Goal: Information Seeking & Learning: Learn about a topic

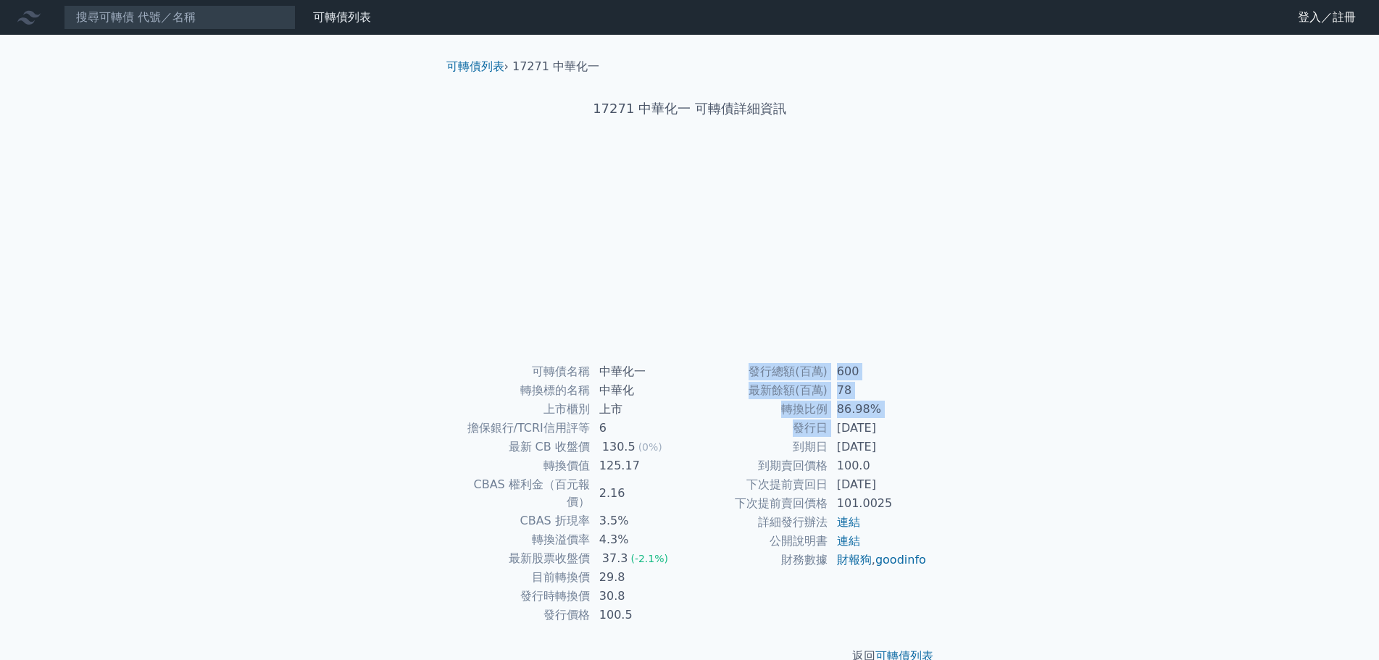
click at [933, 447] on div "可轉債名稱 中華化一 轉換標的名稱 中華化 上市櫃別 上市 擔保銀行/TCRI信用評等 6 最新 CB 收盤價 130.5 (0%) 轉換價值 125.17 …" at bounding box center [690, 493] width 510 height 262
drag, startPoint x: 836, startPoint y: 487, endPoint x: 939, endPoint y: 487, distance: 102.9
click at [939, 487] on div "可轉債名稱 中華化一 轉換標的名稱 中華化 上市櫃別 上市 擔保銀行/TCRI信用評等 6 最新 CB 收盤價 130.5 (0%) 轉換價值 125.17 …" at bounding box center [690, 493] width 510 height 262
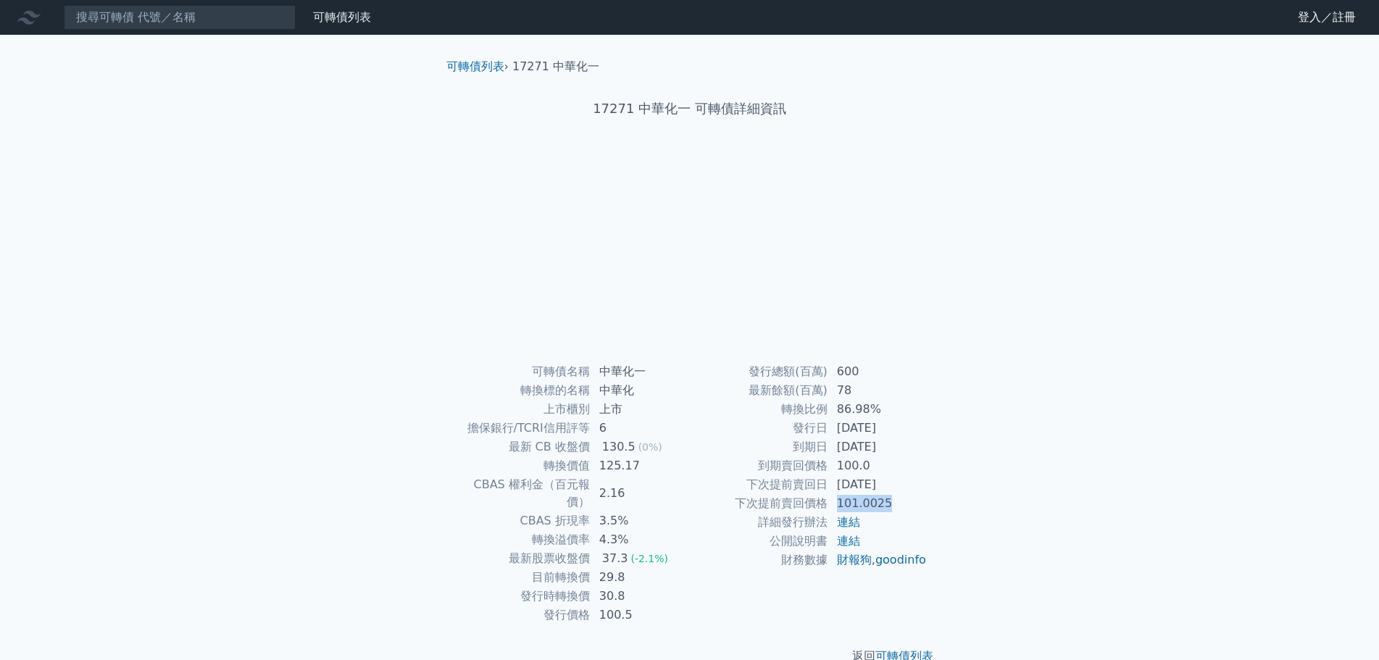
drag, startPoint x: 837, startPoint y: 502, endPoint x: 910, endPoint y: 504, distance: 73.2
click at [910, 504] on td "101.0025" at bounding box center [877, 503] width 99 height 19
drag, startPoint x: 896, startPoint y: 503, endPoint x: 833, endPoint y: 501, distance: 63.1
click at [833, 501] on td "101.0025" at bounding box center [877, 503] width 99 height 19
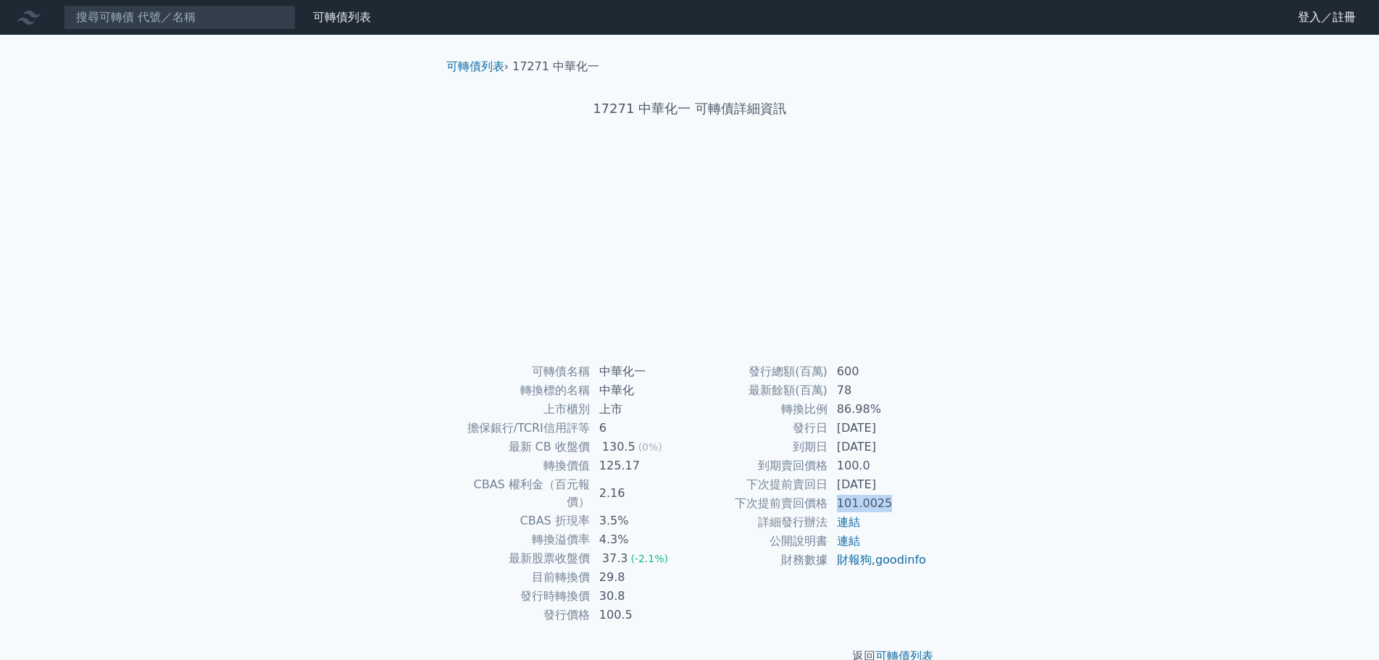
click at [833, 501] on td "101.0025" at bounding box center [877, 503] width 99 height 19
drag, startPoint x: 894, startPoint y: 504, endPoint x: 829, endPoint y: 507, distance: 65.3
click at [829, 507] on td "101.0025" at bounding box center [877, 503] width 99 height 19
click at [844, 540] on link "連結" at bounding box center [848, 541] width 23 height 14
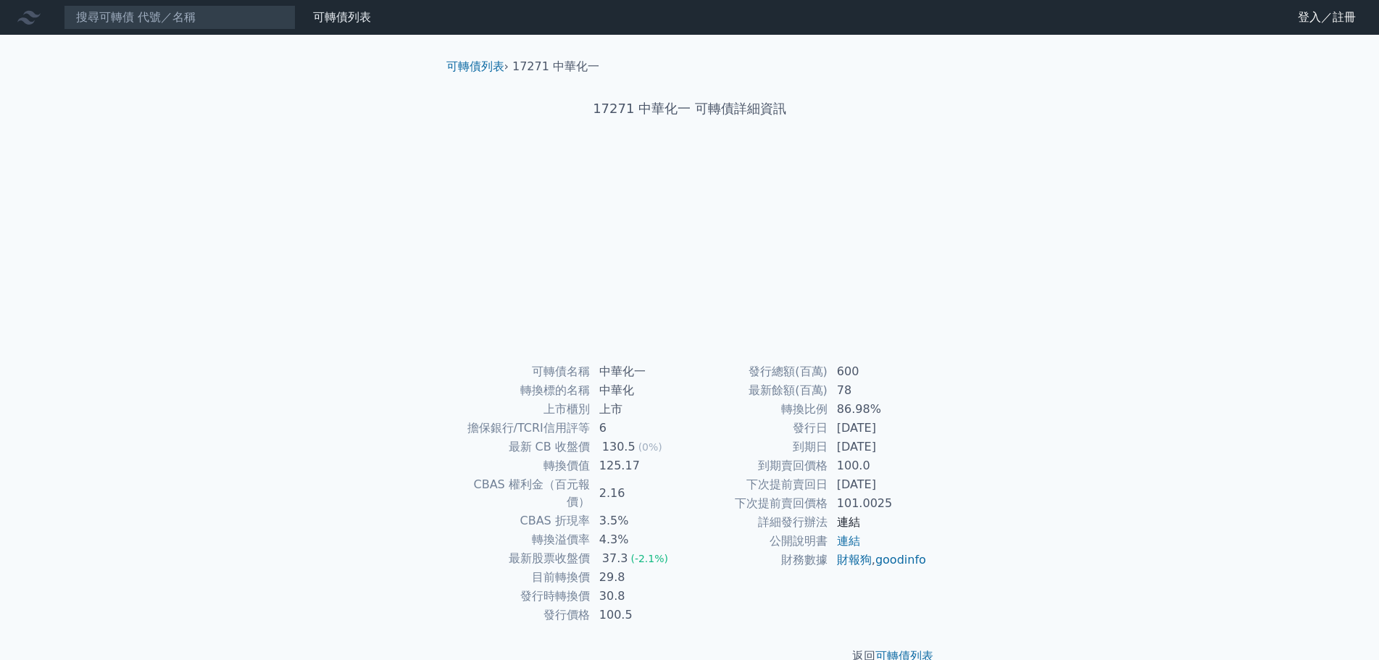
click at [851, 524] on link "連結" at bounding box center [848, 522] width 23 height 14
click at [844, 521] on link "連結" at bounding box center [848, 522] width 23 height 14
